Goal: Book appointment/travel/reservation

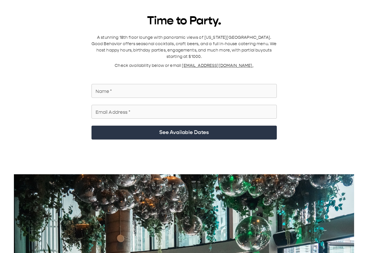
click at [118, 43] on input "Name   *" at bounding box center [184, 91] width 185 height 16
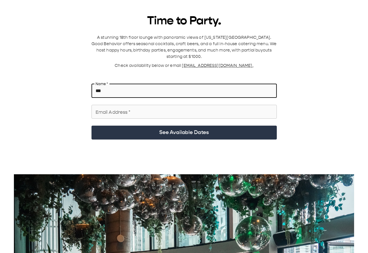
type input "***"
click at [119, 43] on input "Email Address   *" at bounding box center [184, 112] width 185 height 16
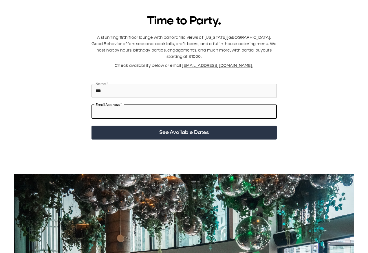
type input "**********"
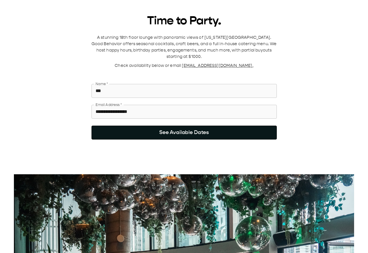
click at [173, 43] on button "See Available Dates" at bounding box center [184, 133] width 185 height 14
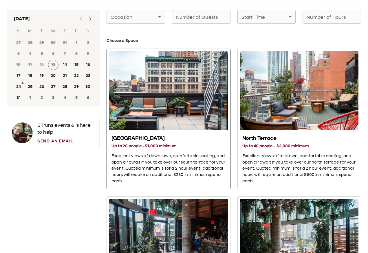
scroll to position [28, 0]
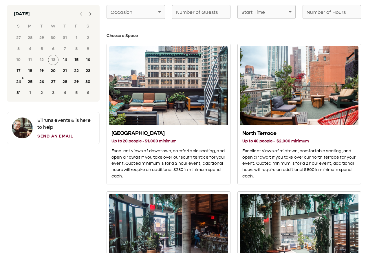
click at [89, 11] on icon "Next month" at bounding box center [90, 13] width 7 height 7
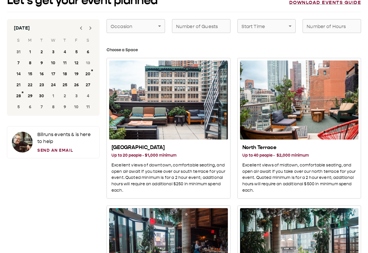
scroll to position [0, 0]
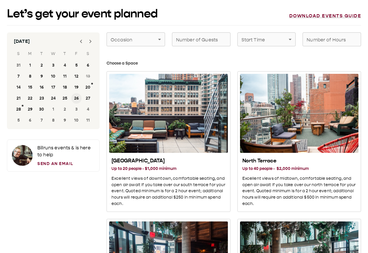
click at [78, 43] on button "26" at bounding box center [76, 98] width 10 height 10
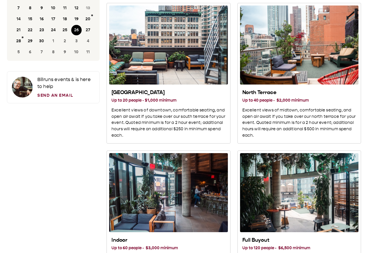
scroll to position [65, 0]
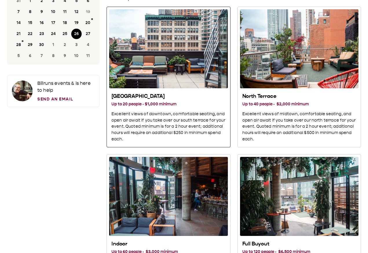
click at [192, 43] on h3 "Up to 20 people · $1,000 minimum" at bounding box center [169, 104] width 114 height 6
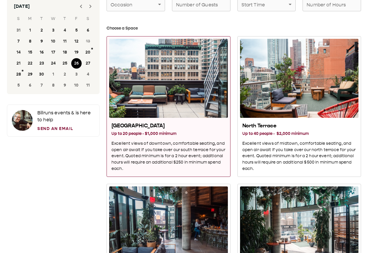
scroll to position [0, 0]
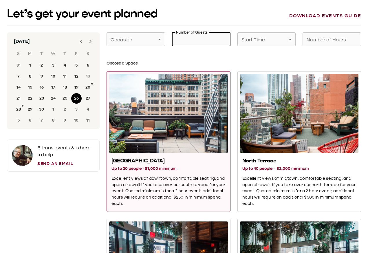
click at [197, 42] on input "Number of Guests" at bounding box center [201, 39] width 59 height 16
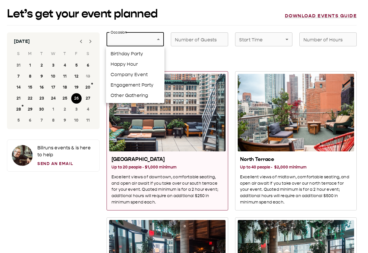
click at [144, 43] on li "Birthday Party" at bounding box center [135, 54] width 59 height 10
type input "**********"
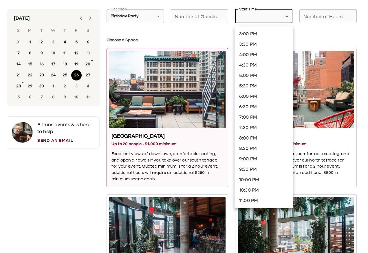
scroll to position [20, 0]
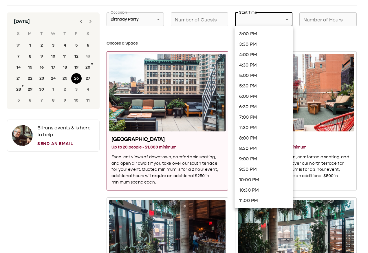
click at [260, 43] on li "7:30 PM" at bounding box center [264, 128] width 59 height 10
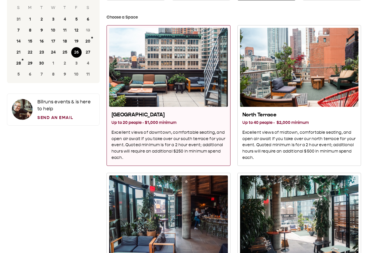
scroll to position [28, 0]
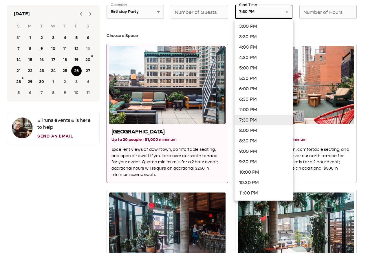
click at [257, 43] on li "8:00 PM" at bounding box center [264, 130] width 59 height 10
type input "*******"
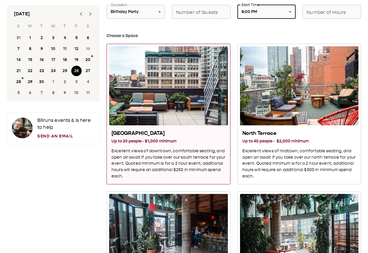
scroll to position [20, 0]
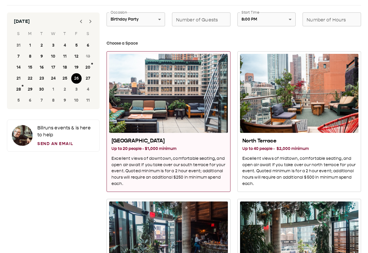
click at [228, 42] on h3 "Choose a Space" at bounding box center [234, 43] width 255 height 6
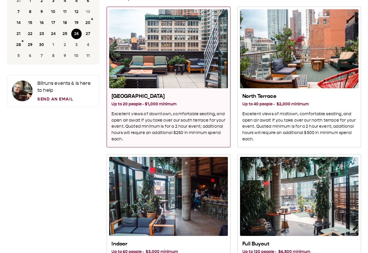
scroll to position [0, 0]
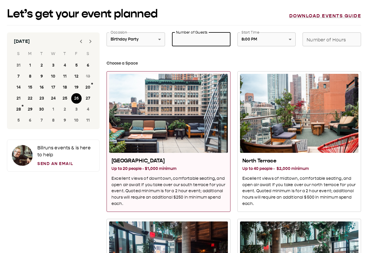
click at [205, 39] on input "Number of Guests" at bounding box center [201, 39] width 59 height 16
type input "**"
click at [203, 43] on div "South Terrace Up to 20 people · $1,000 minimum Excellent views of downtown, com…" at bounding box center [165, 138] width 131 height 148
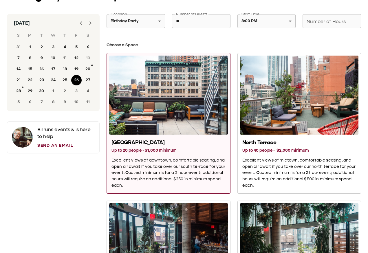
scroll to position [4, 0]
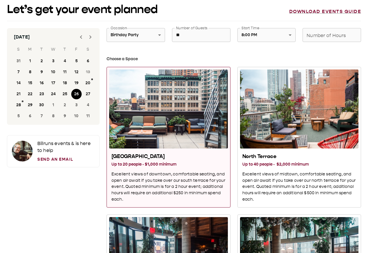
click at [334, 37] on input "Number of Hours" at bounding box center [332, 35] width 59 height 16
type input "*"
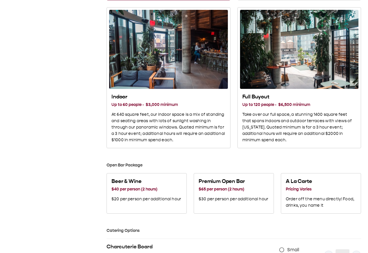
scroll to position [212, 0]
